Goal: Information Seeking & Learning: Learn about a topic

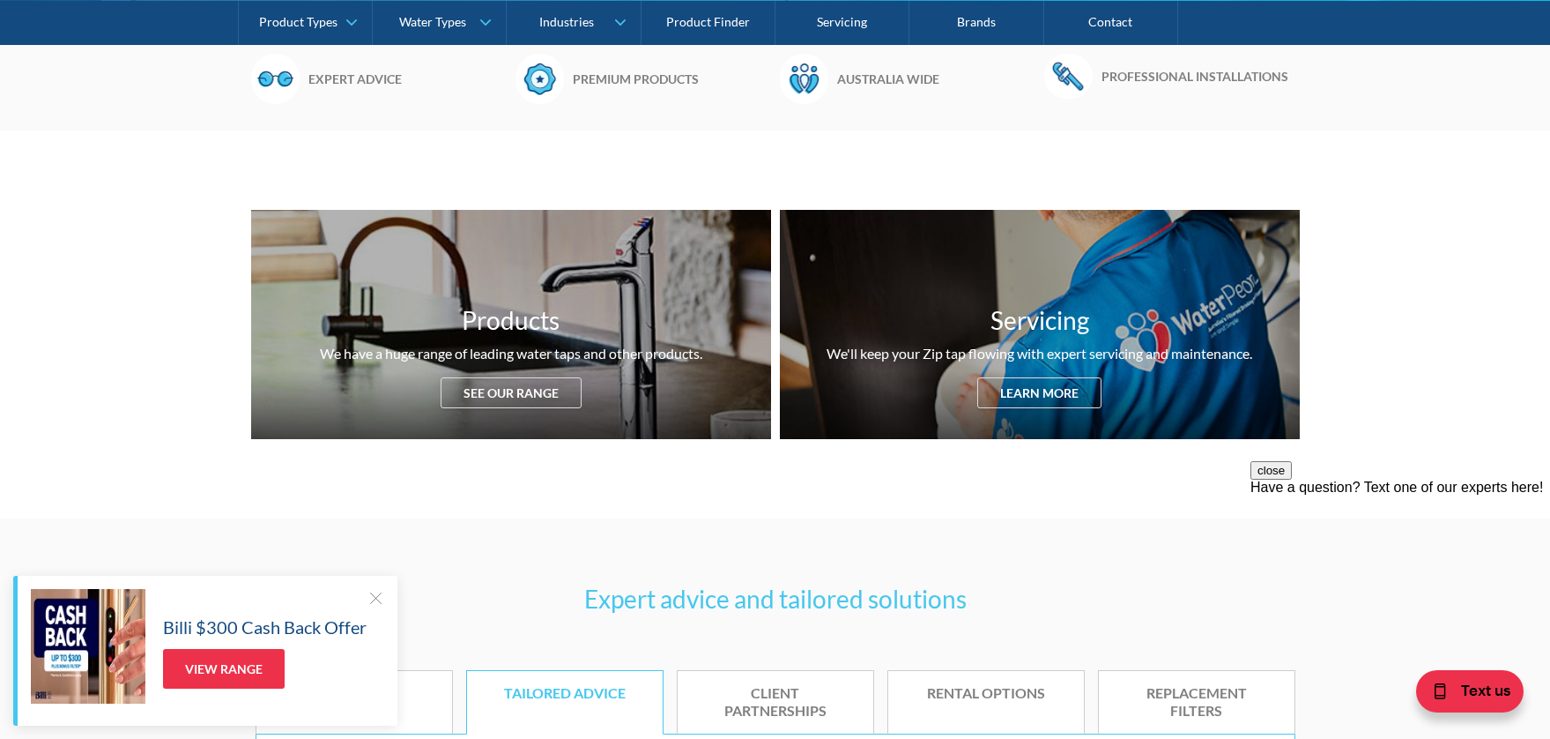
scroll to position [563, 0]
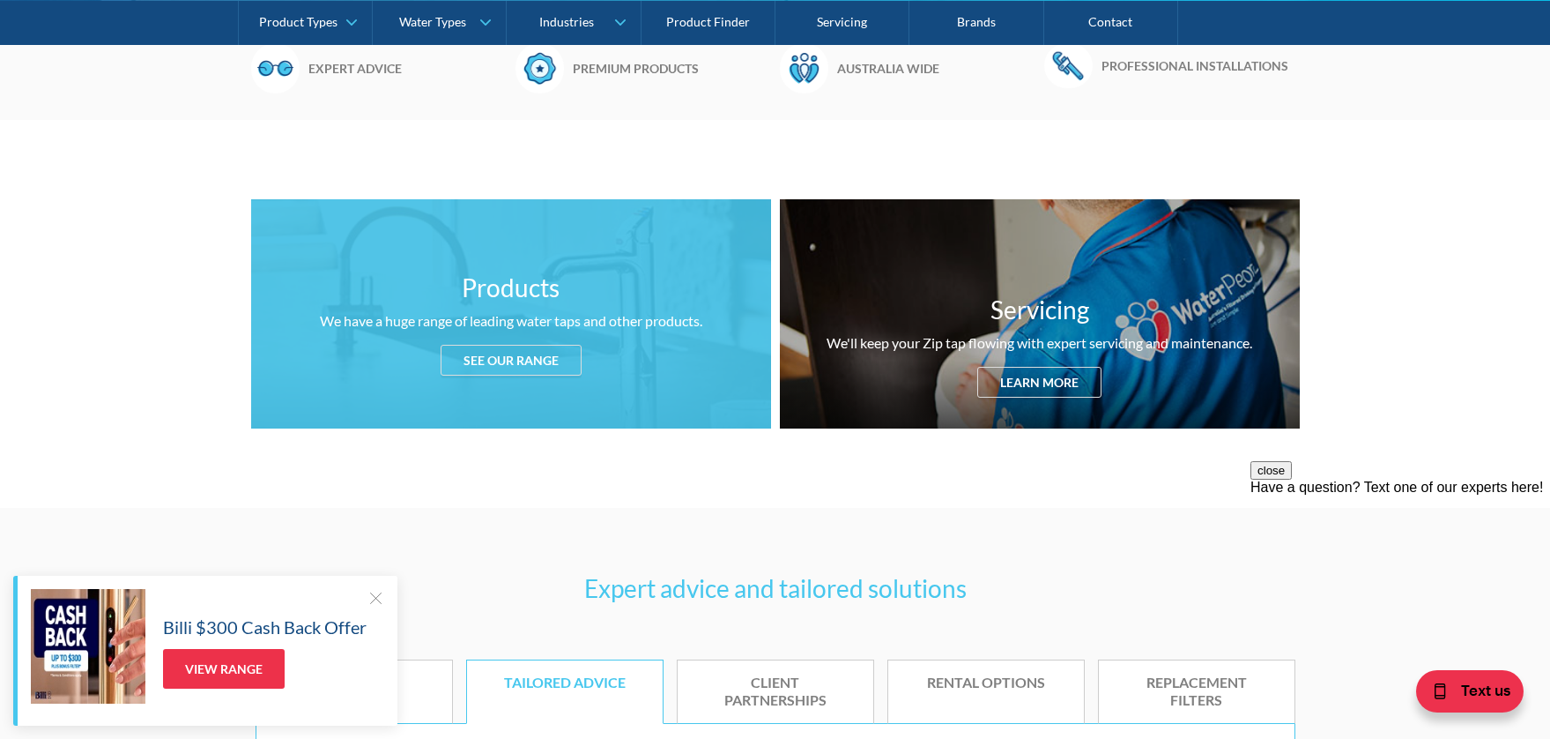
click at [516, 356] on div "See our range" at bounding box center [511, 360] width 141 height 31
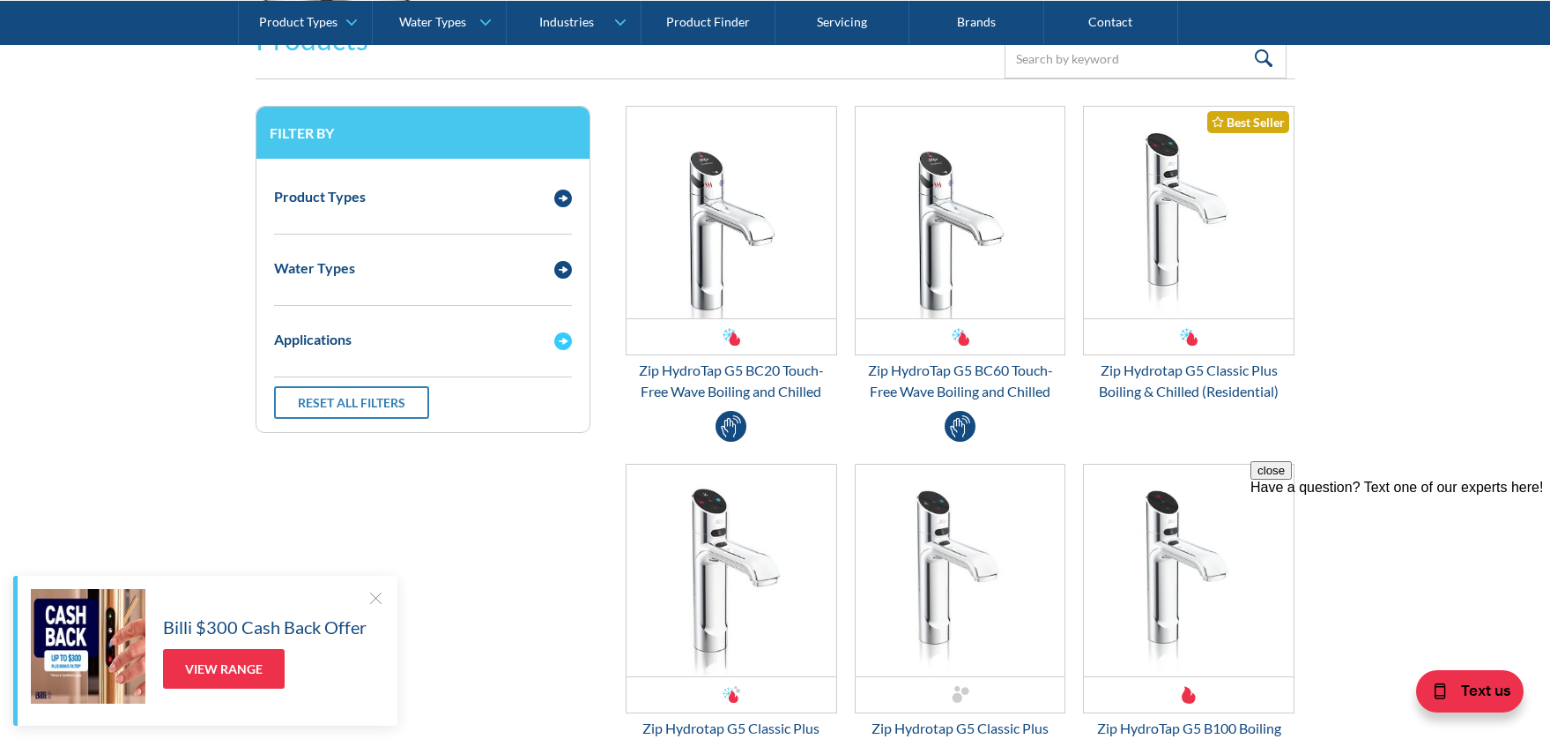
scroll to position [2333, 0]
click at [562, 195] on img "Email Form 3" at bounding box center [563, 198] width 18 height 18
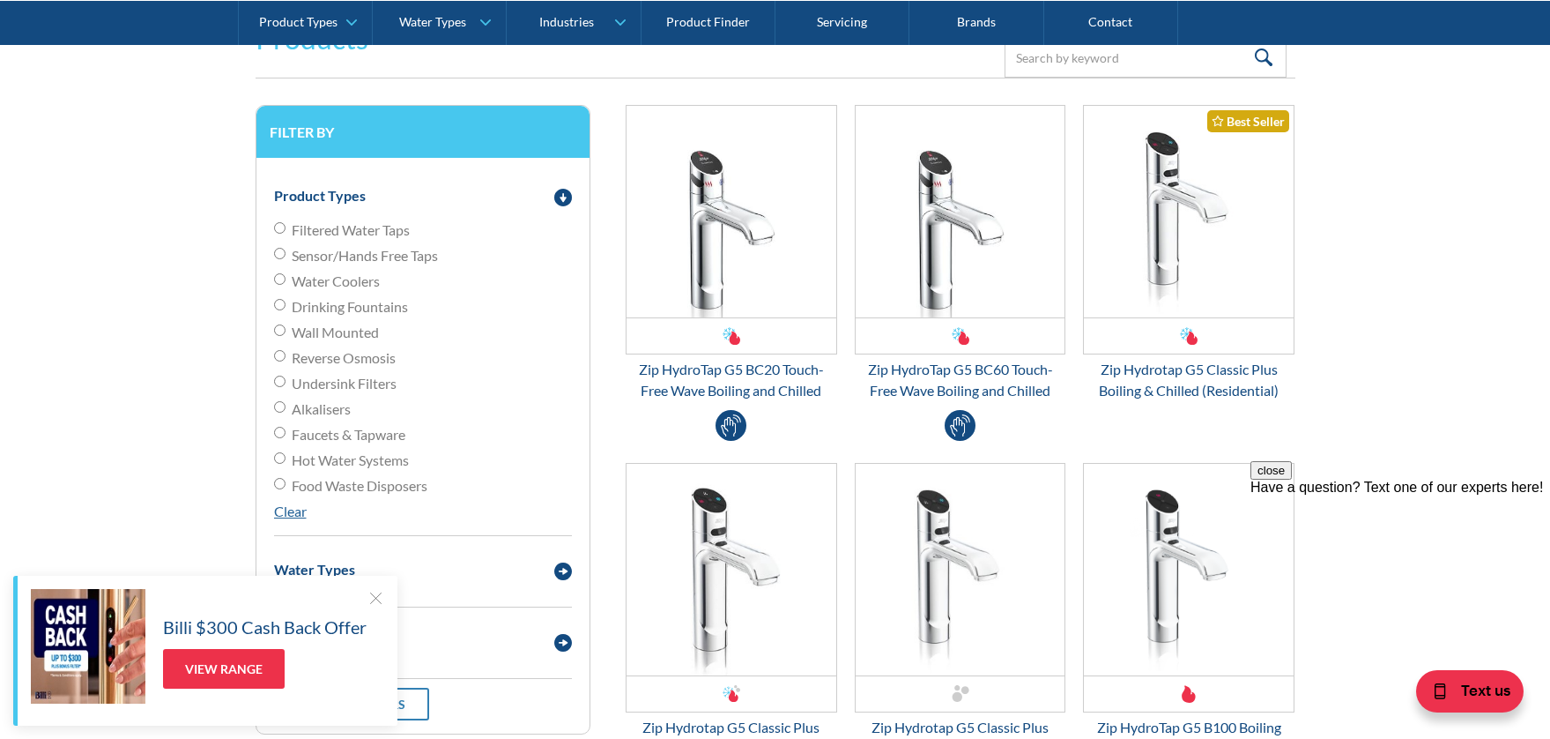
click at [279, 380] on input "Undersink Filters" at bounding box center [279, 380] width 11 height 11
radio input "true"
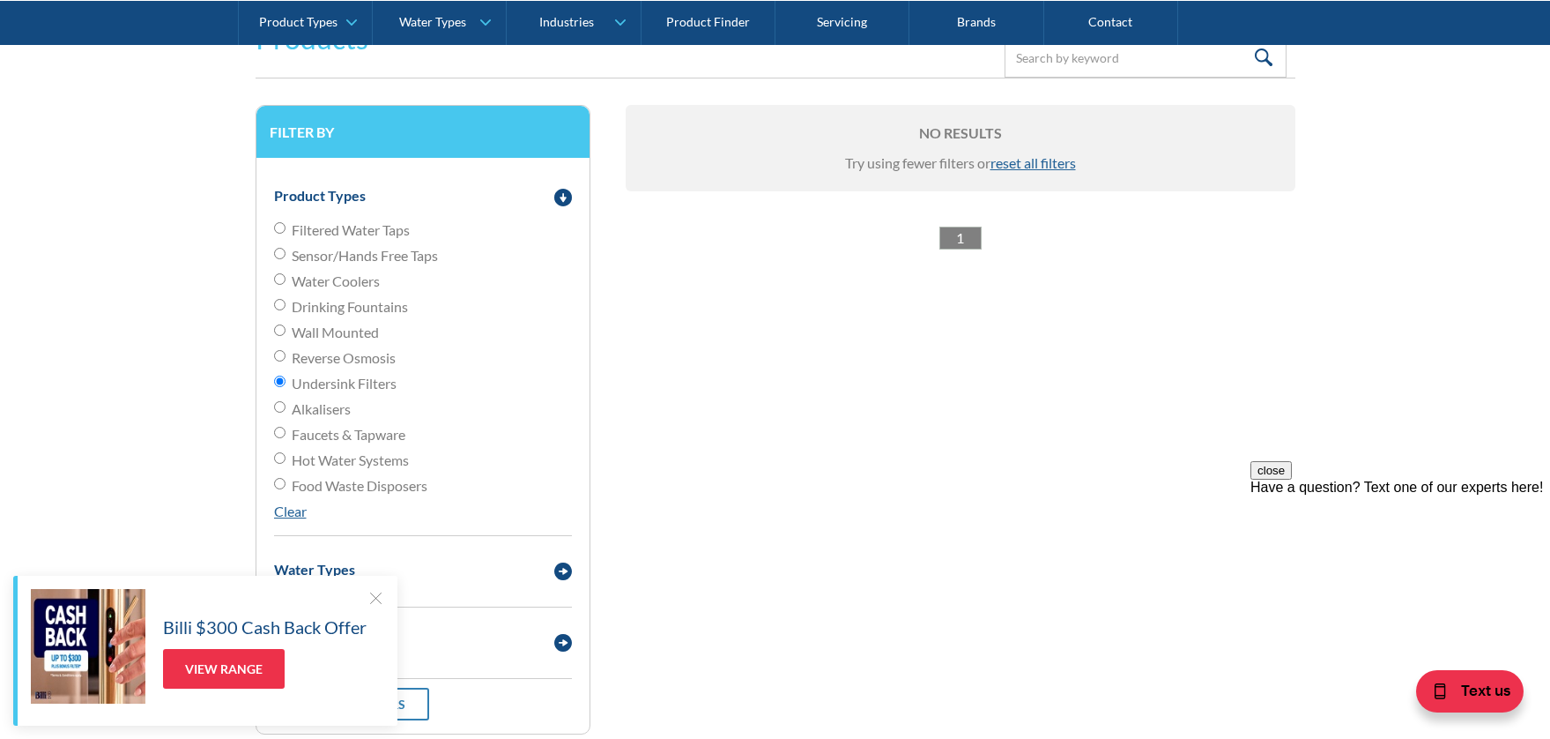
click at [371, 593] on div at bounding box center [376, 598] width 18 height 18
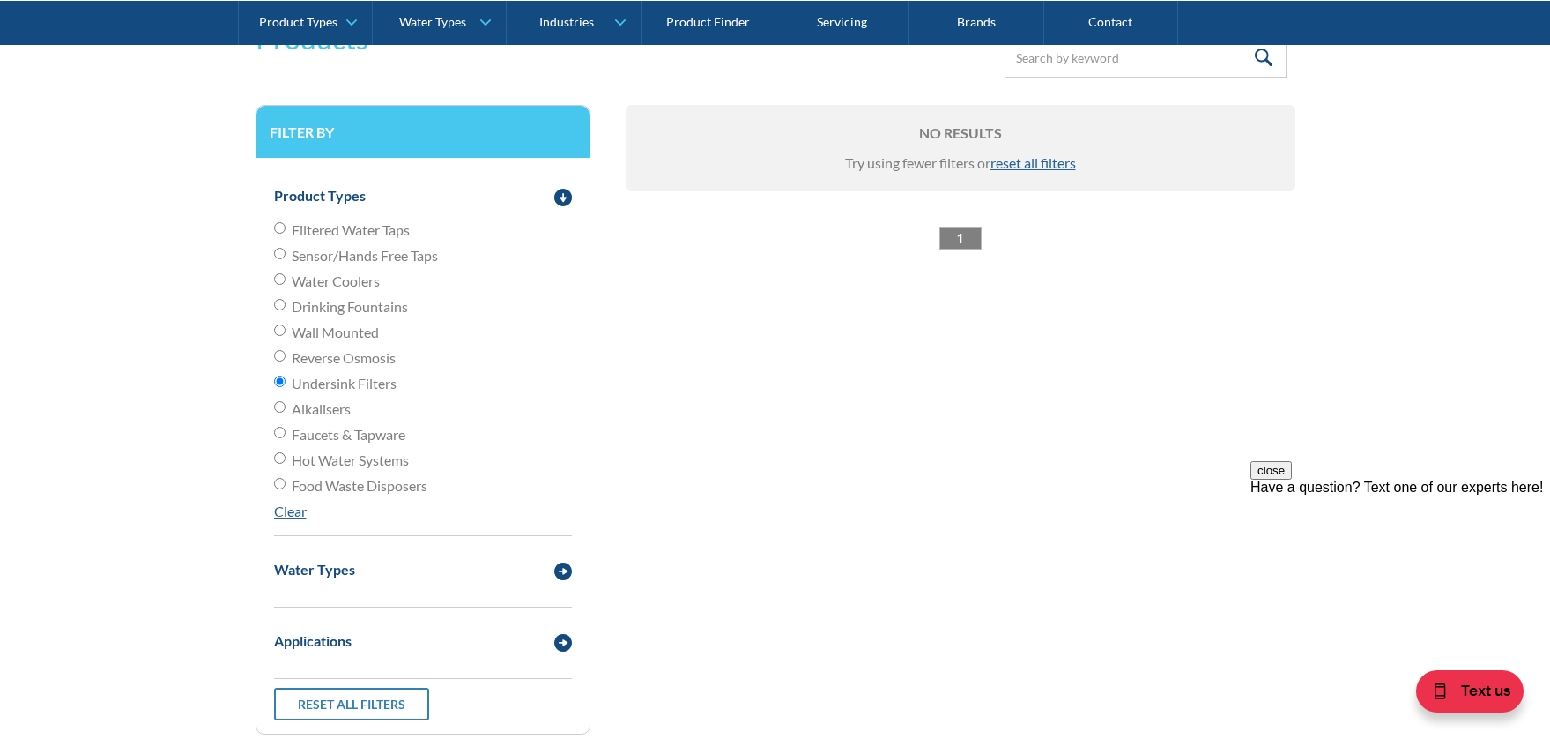
click at [951, 229] on link "1" at bounding box center [960, 237] width 42 height 23
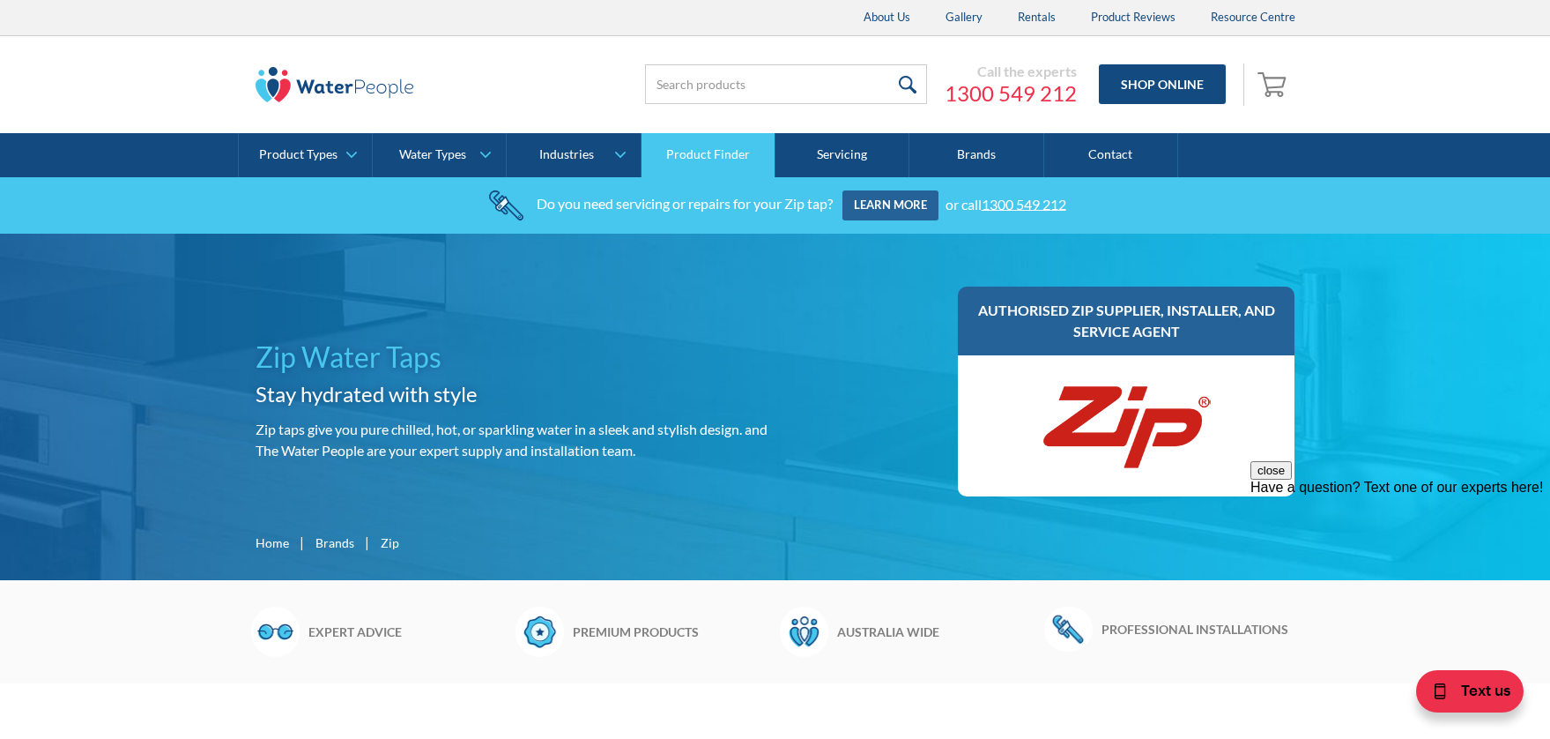
click at [702, 152] on link "Product Finder" at bounding box center [709, 155] width 134 height 44
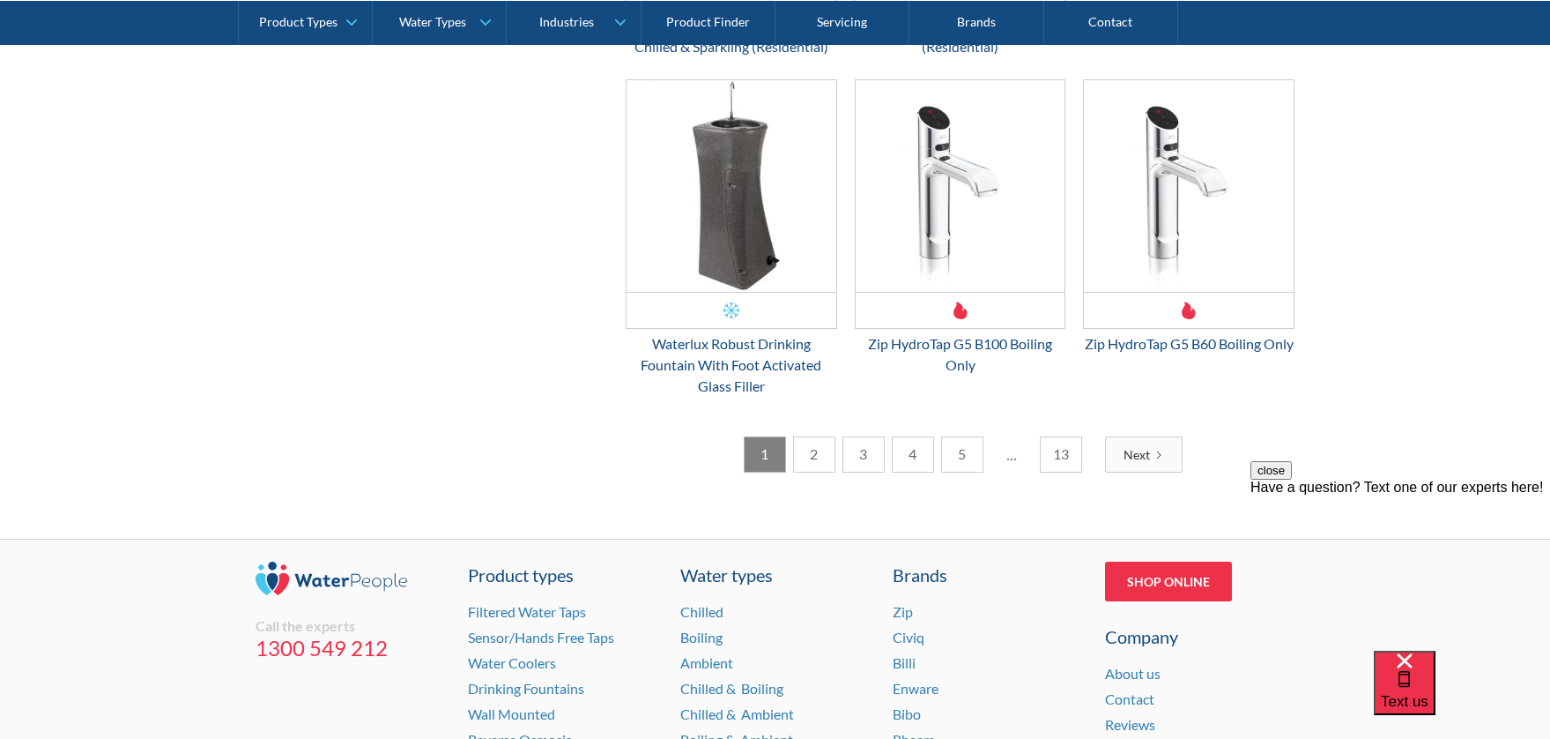
scroll to position [2709, 0]
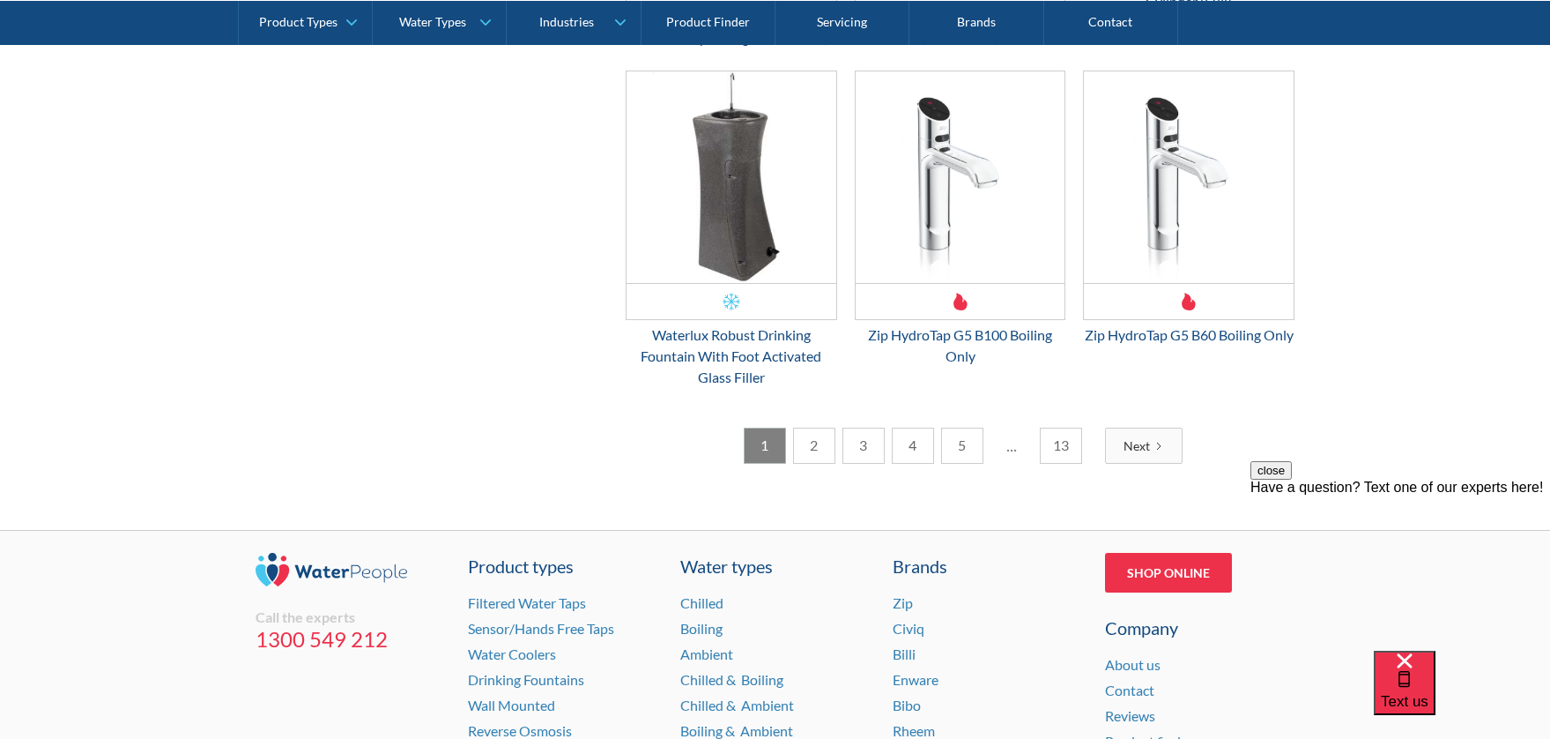
click at [815, 464] on link "2" at bounding box center [814, 445] width 42 height 36
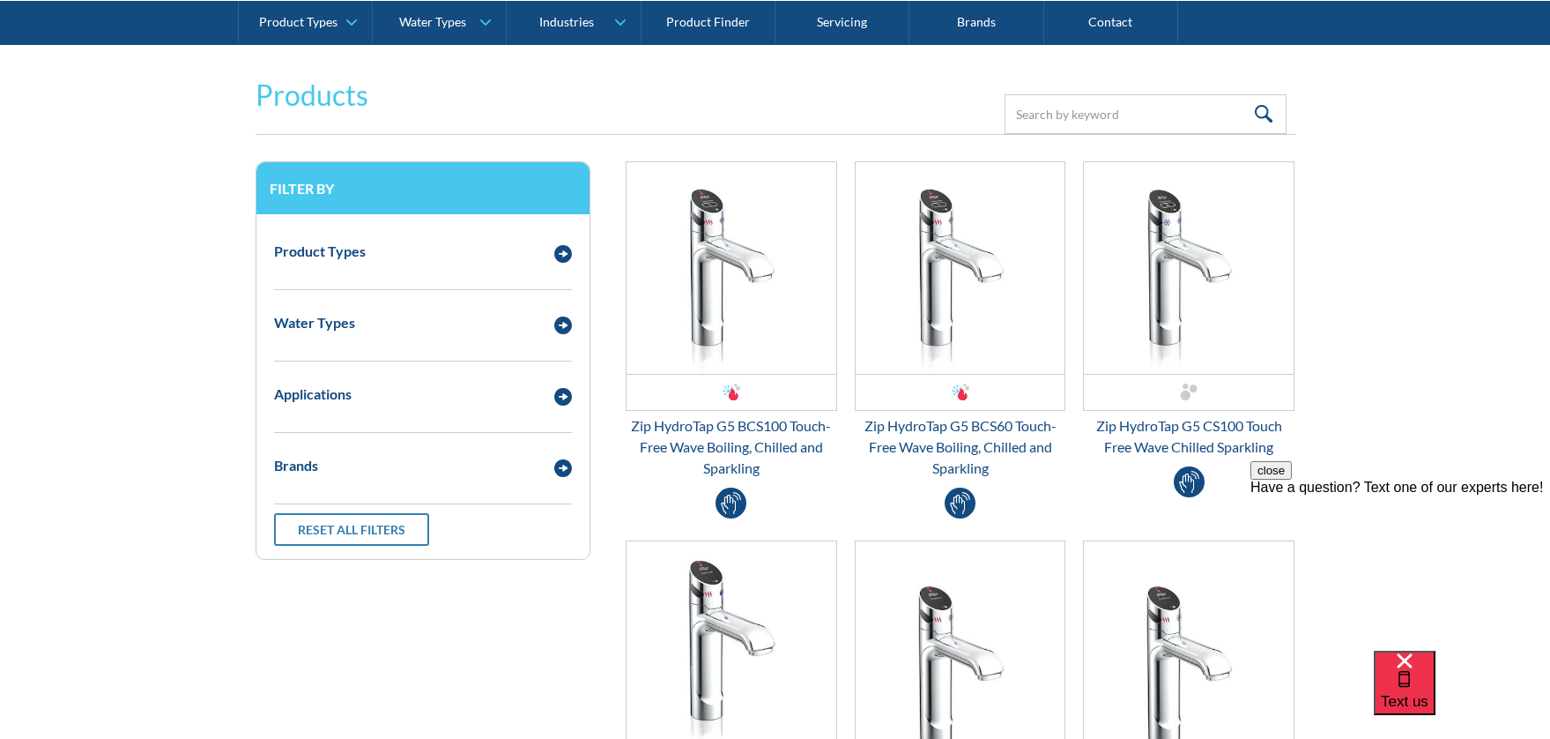
scroll to position [286, 0]
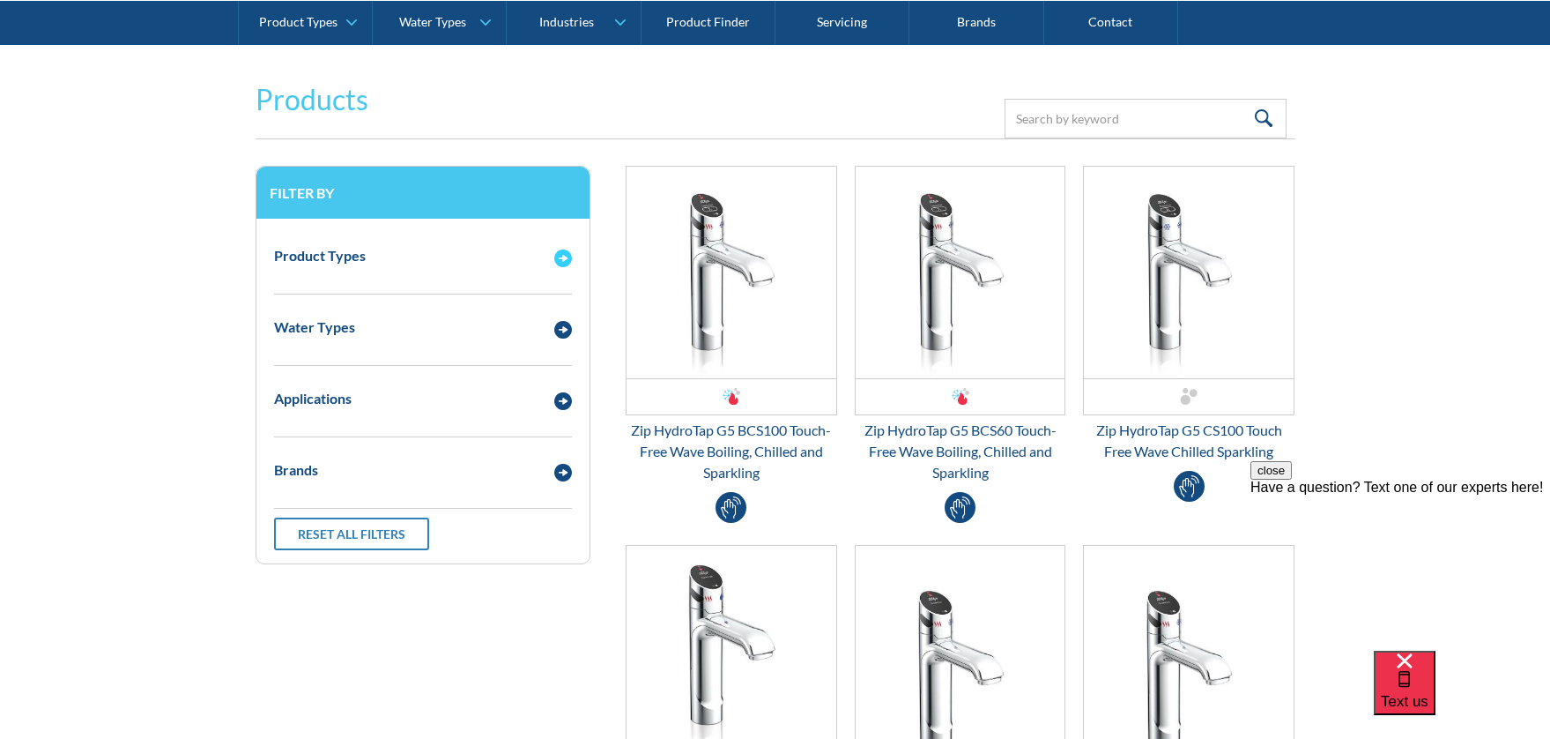
click at [562, 254] on img "Email Form 3" at bounding box center [563, 258] width 18 height 18
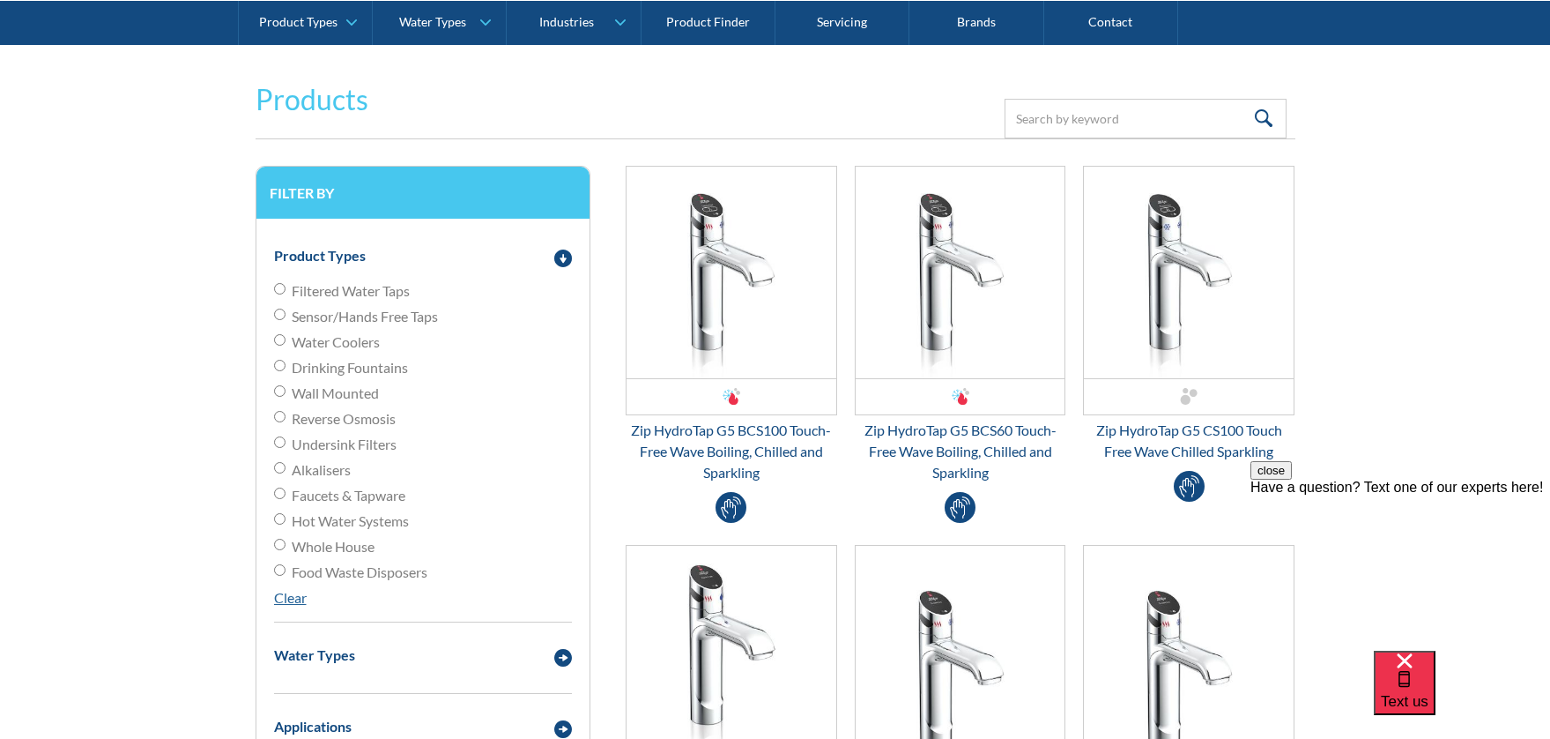
click at [278, 289] on input "Filtered Water Taps" at bounding box center [279, 288] width 11 height 11
radio input "true"
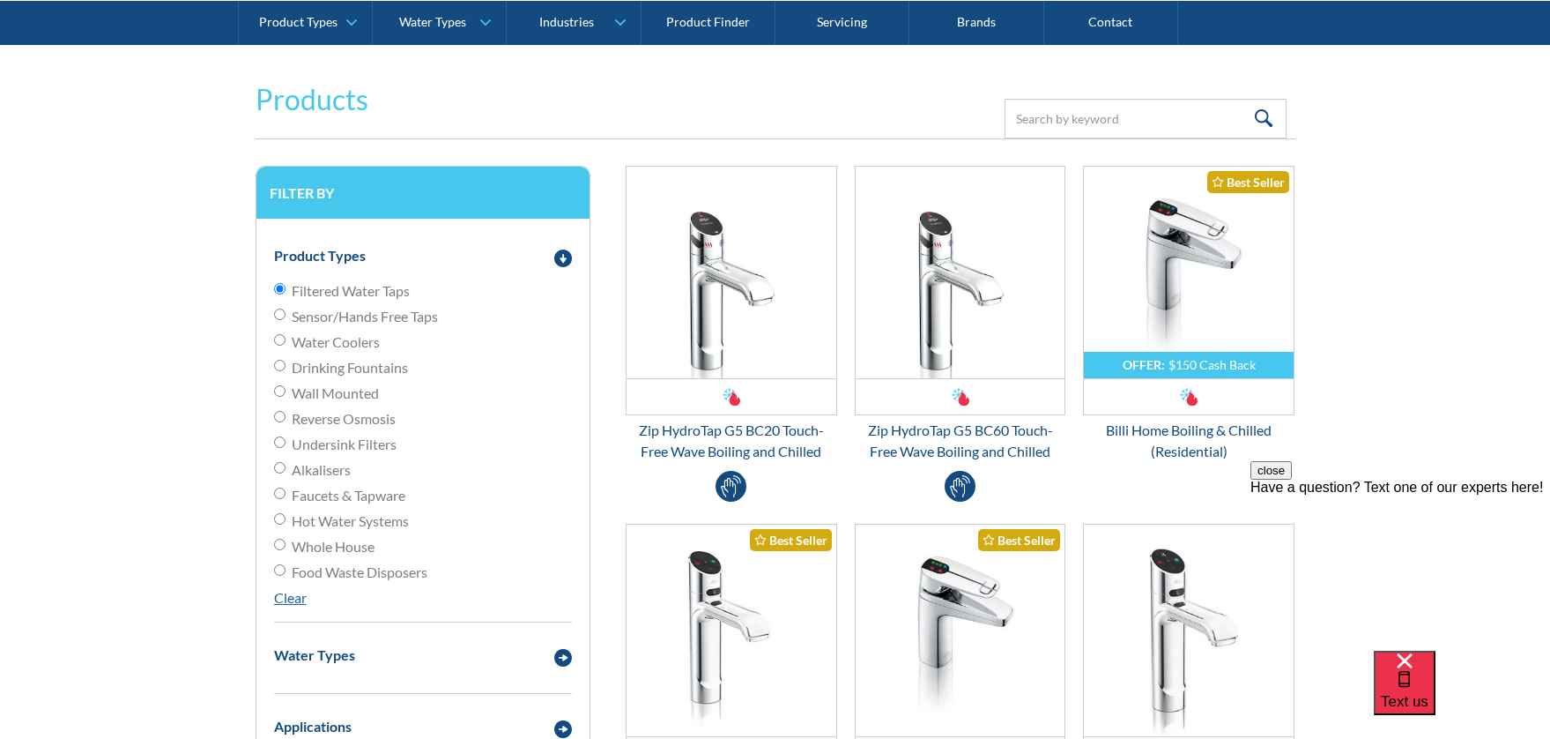
click at [281, 441] on input "Undersink Filters" at bounding box center [279, 441] width 11 height 11
radio input "true"
